Goal: Find specific page/section: Find specific page/section

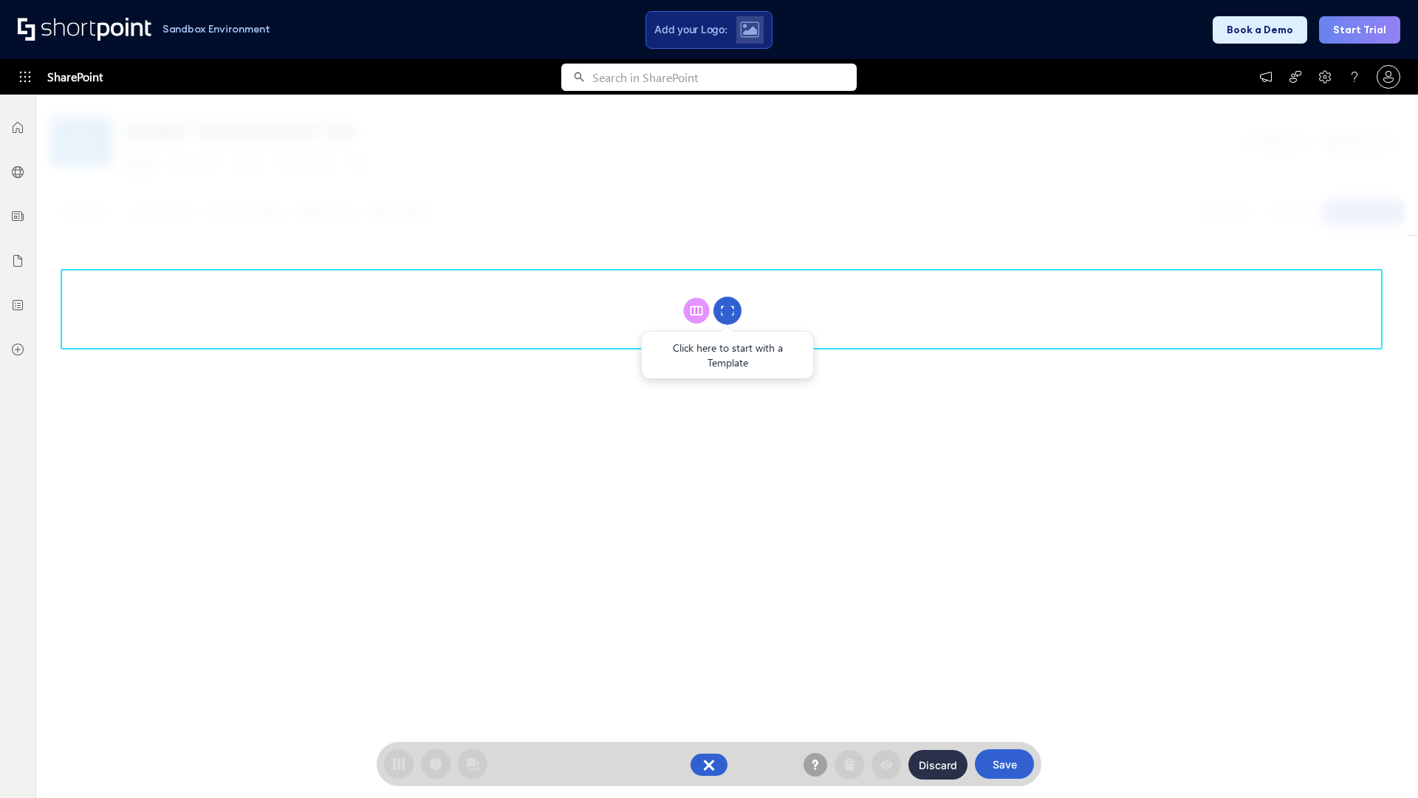
click at [727, 310] on circle at bounding box center [727, 311] width 28 height 28
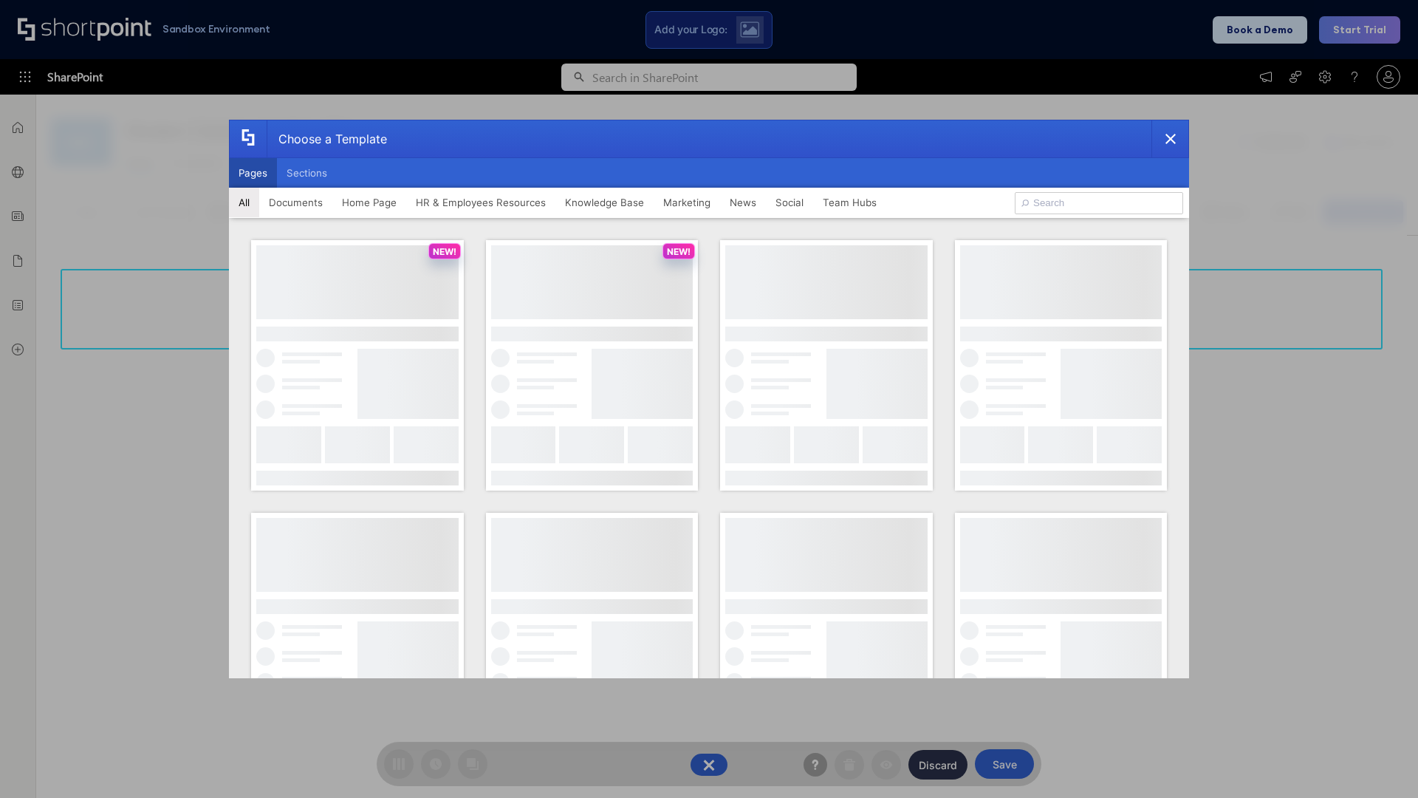
click at [253, 173] on button "Pages" at bounding box center [253, 173] width 48 height 30
type input "Intranet Layout 2"
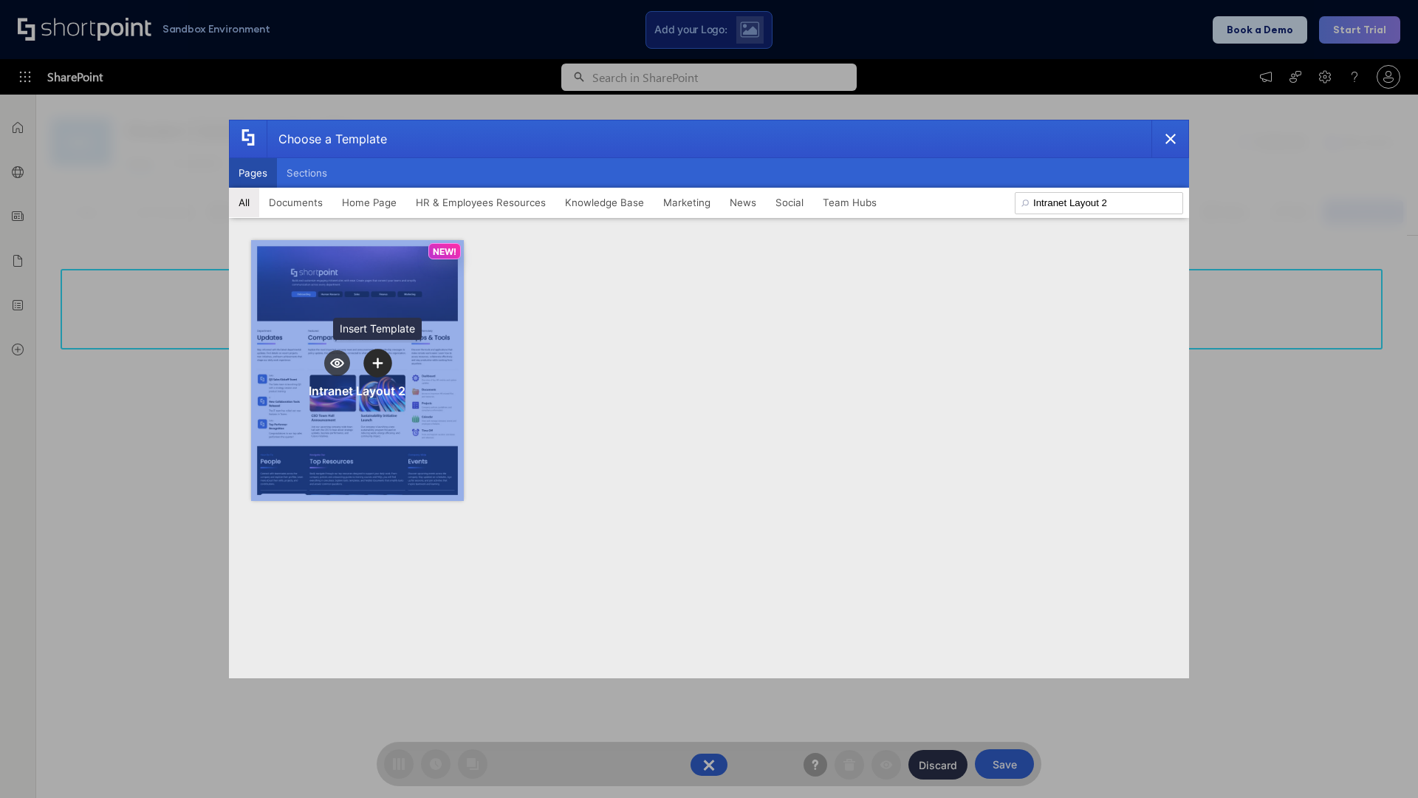
click at [377, 363] on icon "template selector" at bounding box center [377, 362] width 10 height 10
